Goal: Find contact information: Find contact information

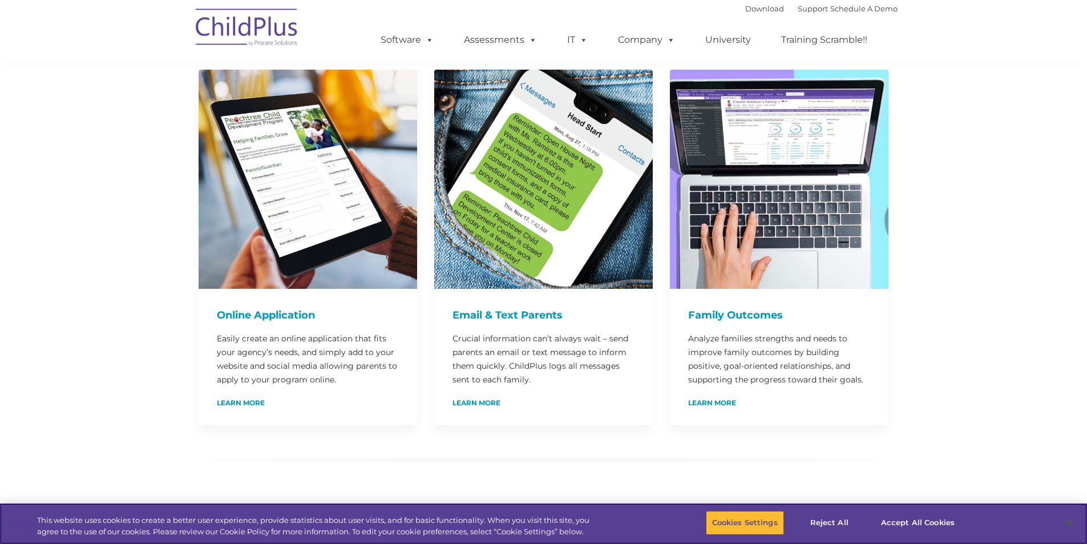
scroll to position [586, 0]
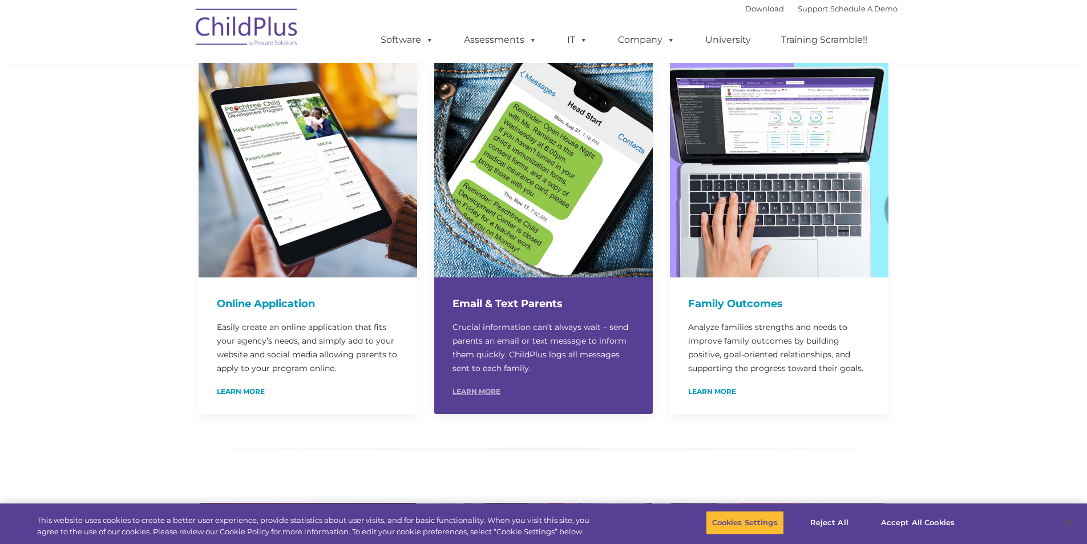
click at [493, 388] on link "Learn More" at bounding box center [477, 391] width 48 height 7
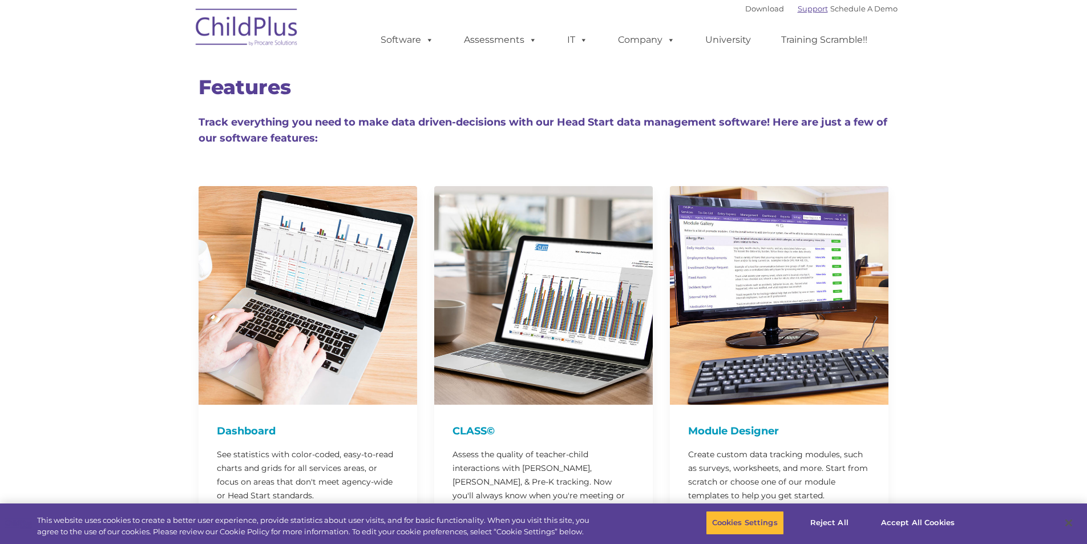
click at [804, 9] on link "Support" at bounding box center [813, 8] width 30 height 9
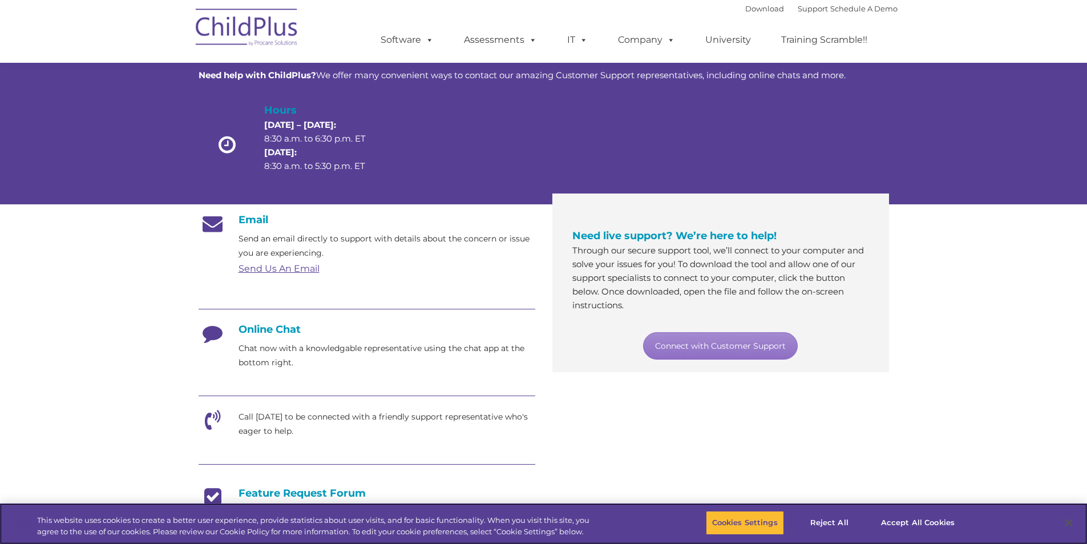
scroll to position [57, 0]
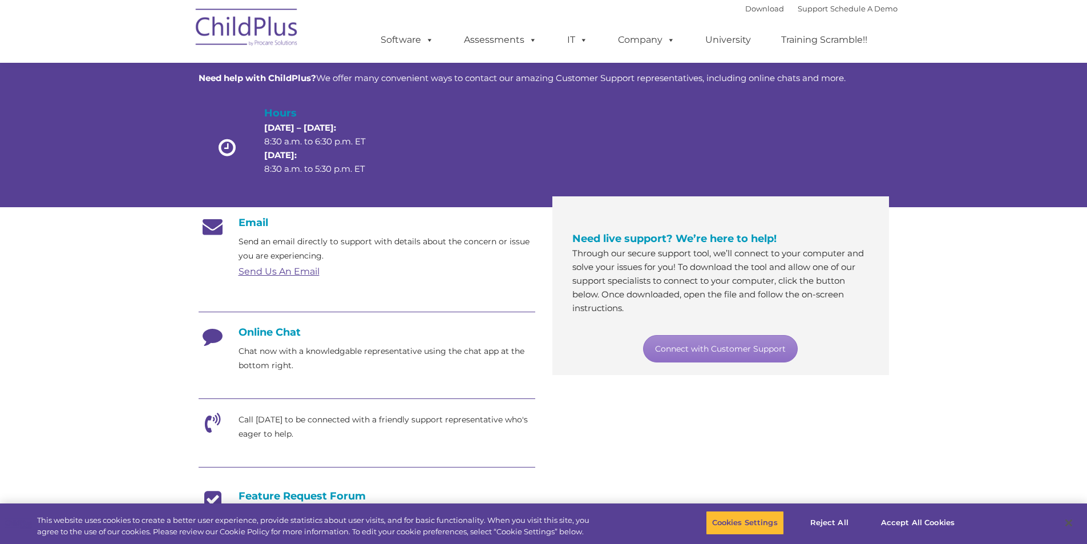
click at [297, 271] on link "Send Us An Email" at bounding box center [279, 271] width 81 height 11
click at [285, 270] on link "Send Us An Email" at bounding box center [279, 271] width 81 height 11
click at [279, 273] on link "Send Us An Email" at bounding box center [279, 271] width 81 height 11
click at [277, 271] on link "Send Us An Email" at bounding box center [279, 271] width 81 height 11
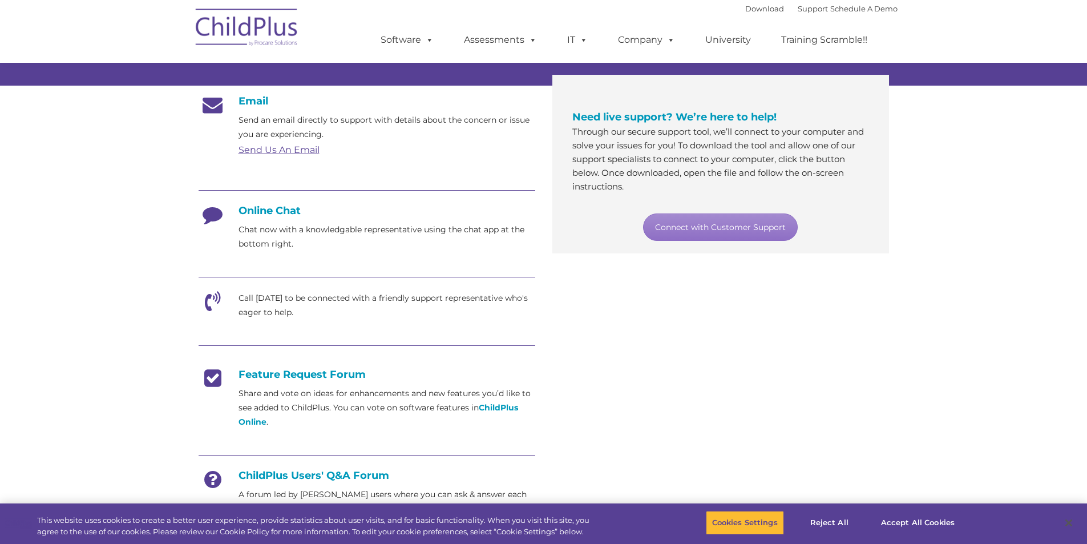
scroll to position [0, 0]
